Goal: Task Accomplishment & Management: Complete application form

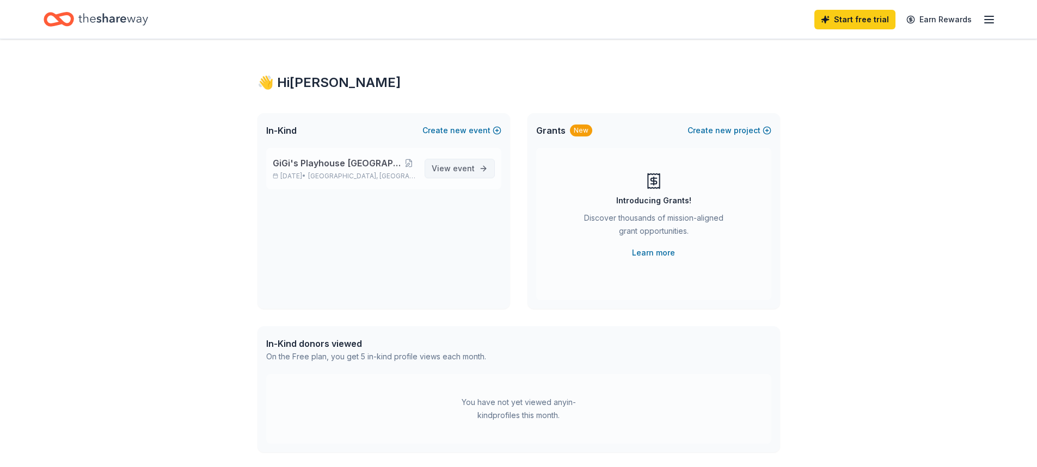
click at [464, 169] on span "event" at bounding box center [464, 168] width 22 height 9
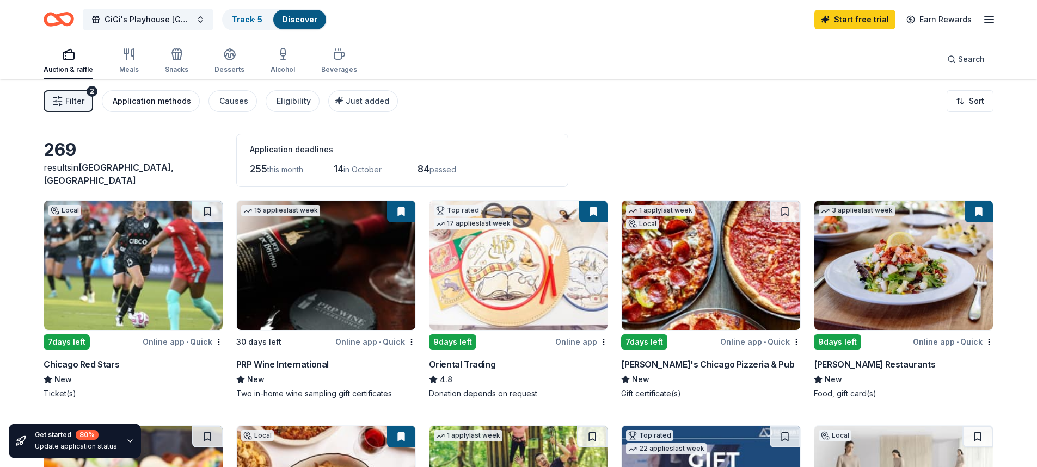
click at [173, 101] on div "Application methods" at bounding box center [152, 101] width 78 height 13
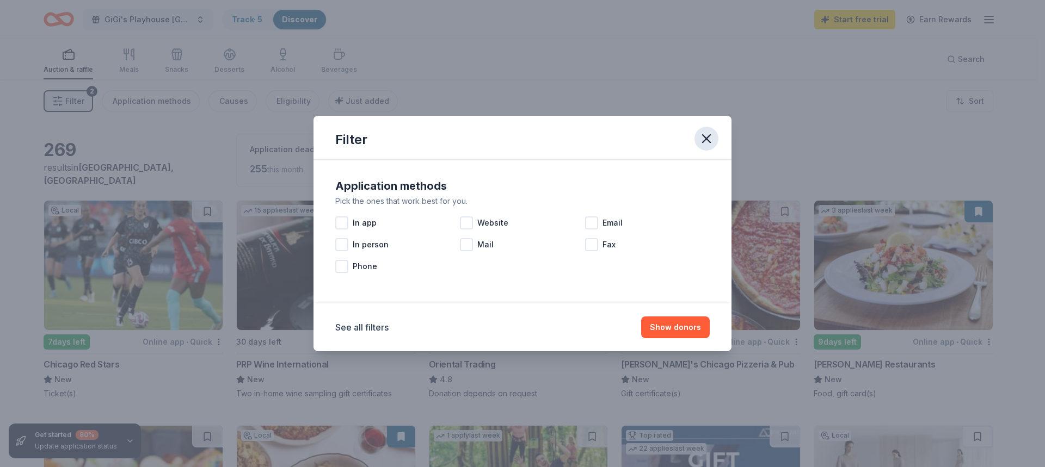
click at [715, 137] on button "button" at bounding box center [706, 139] width 24 height 24
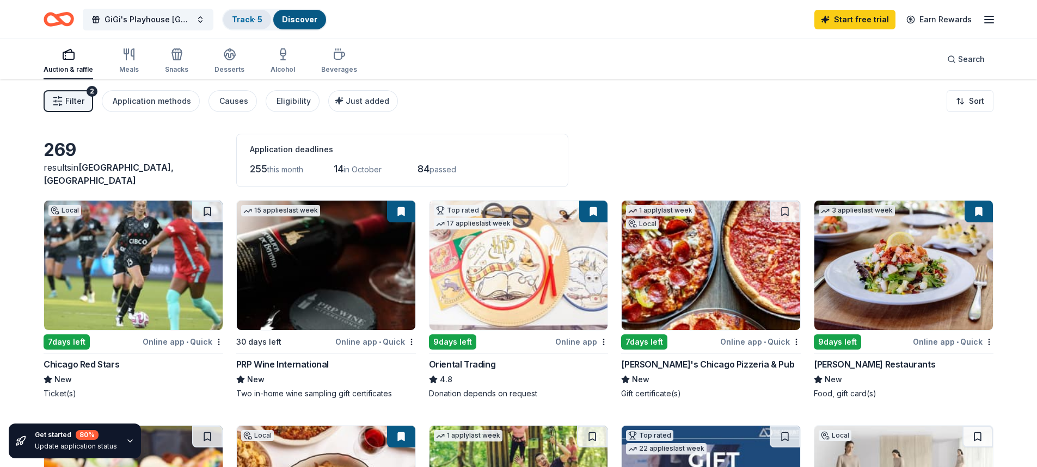
click at [255, 19] on link "Track · 5" at bounding box center [247, 19] width 30 height 9
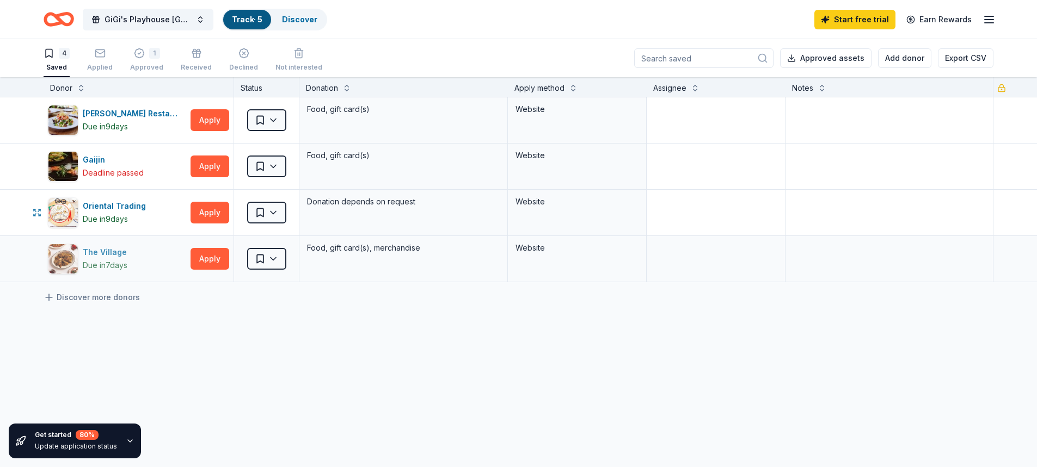
drag, startPoint x: 144, startPoint y: 239, endPoint x: 162, endPoint y: 244, distance: 19.1
click at [162, 244] on div "The Village Due [DATE] Apply" at bounding box center [139, 259] width 190 height 46
